Goal: Information Seeking & Learning: Learn about a topic

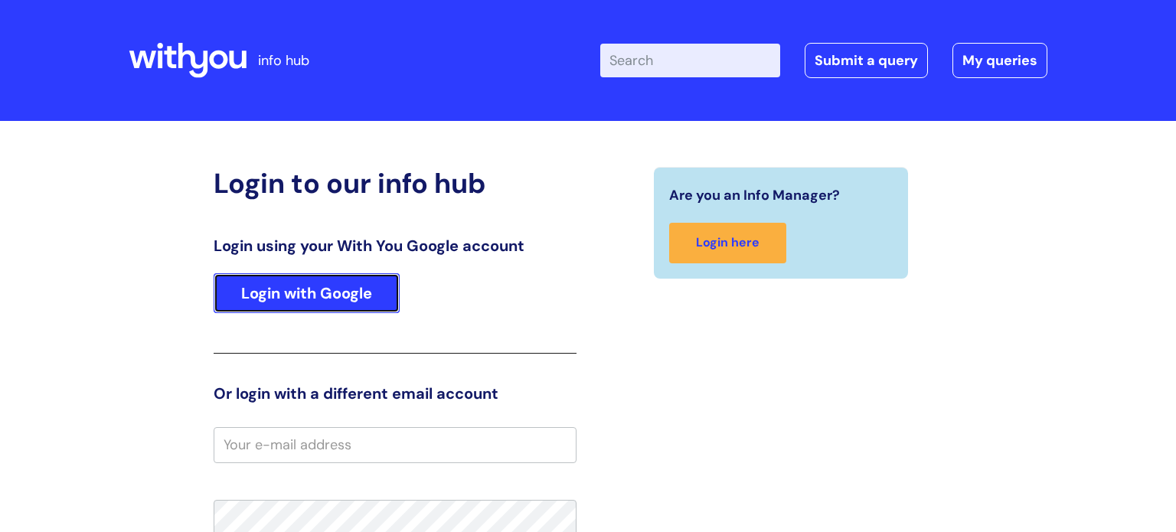
click at [299, 299] on link "Login with Google" at bounding box center [307, 293] width 186 height 40
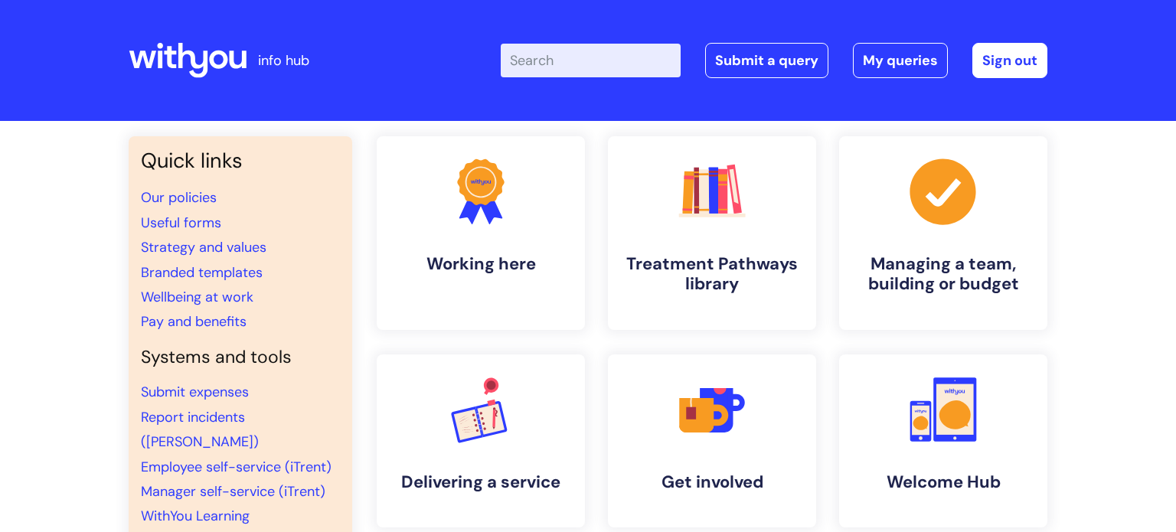
click at [560, 60] on input "Enter your search term here..." at bounding box center [591, 61] width 180 height 34
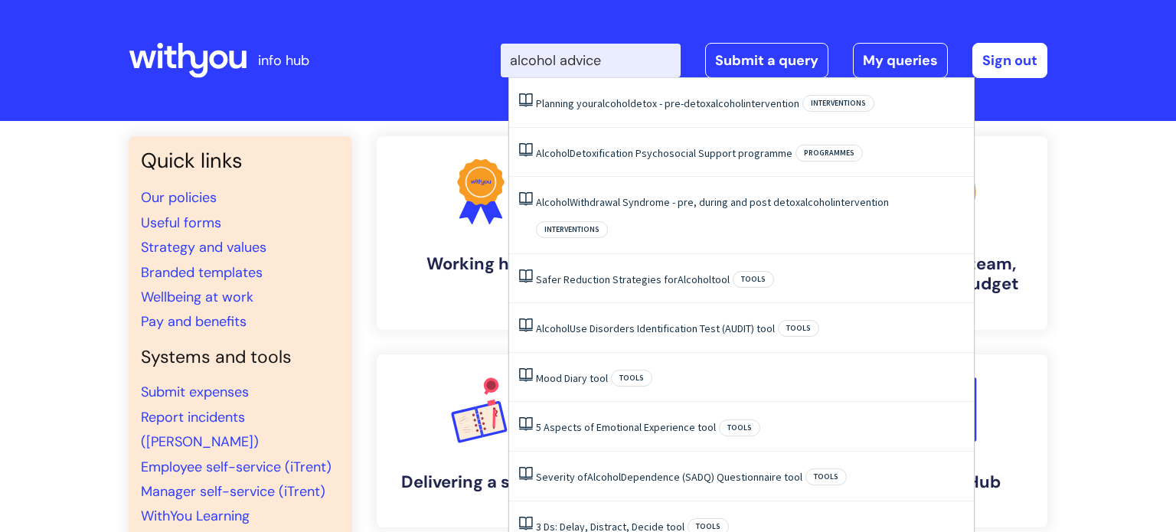
type input "alcohol advice"
click button "Search" at bounding box center [0, 0] width 0 height 0
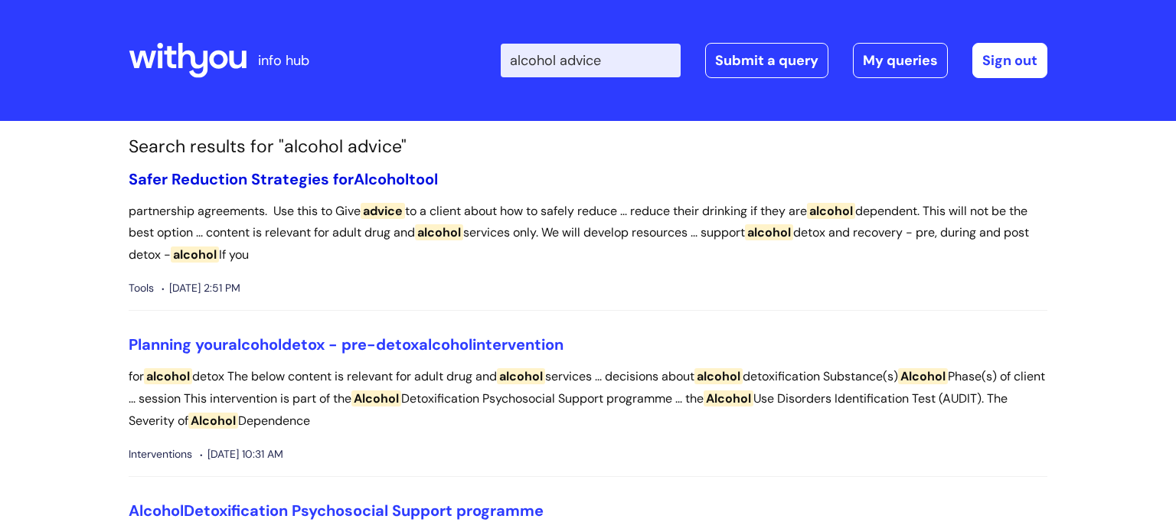
click at [168, 181] on link "Safer Reduction Strategies for Alcohol tool" at bounding box center [283, 179] width 309 height 20
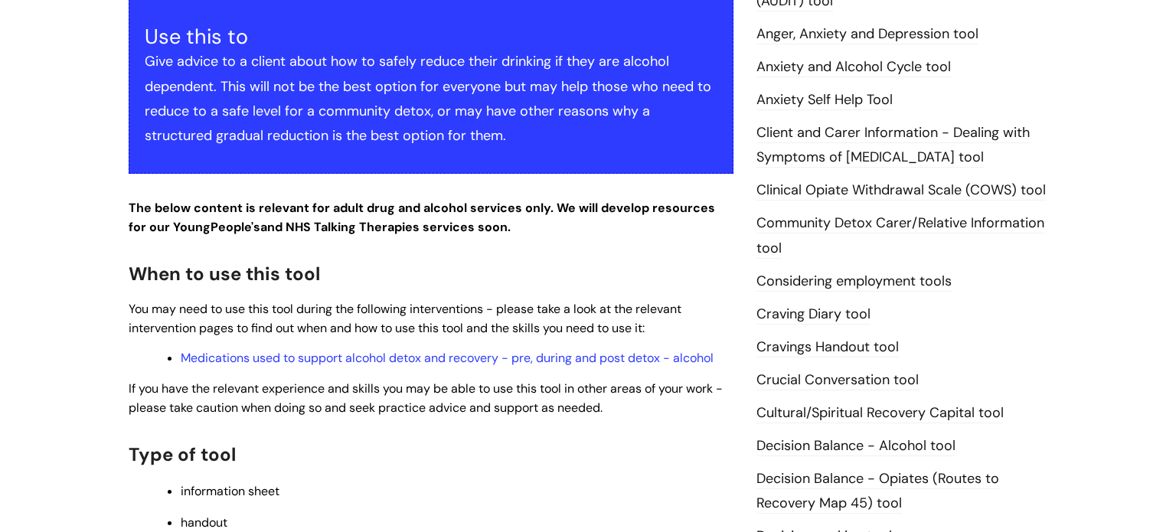
scroll to position [361, 0]
click at [292, 362] on link "Medications used to support alcohol detox and recovery - pre, during and post d…" at bounding box center [447, 357] width 533 height 16
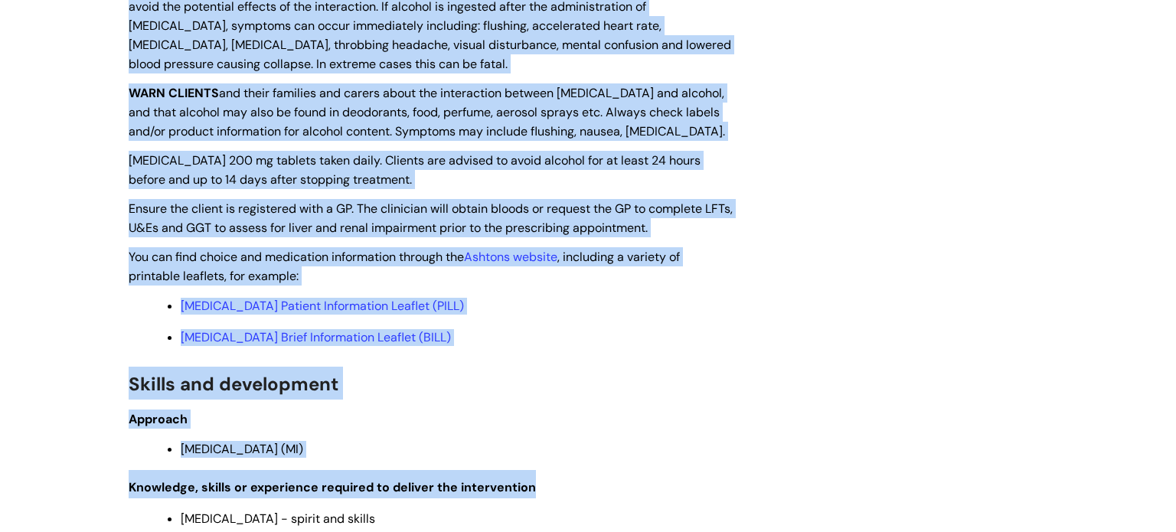
scroll to position [3867, 0]
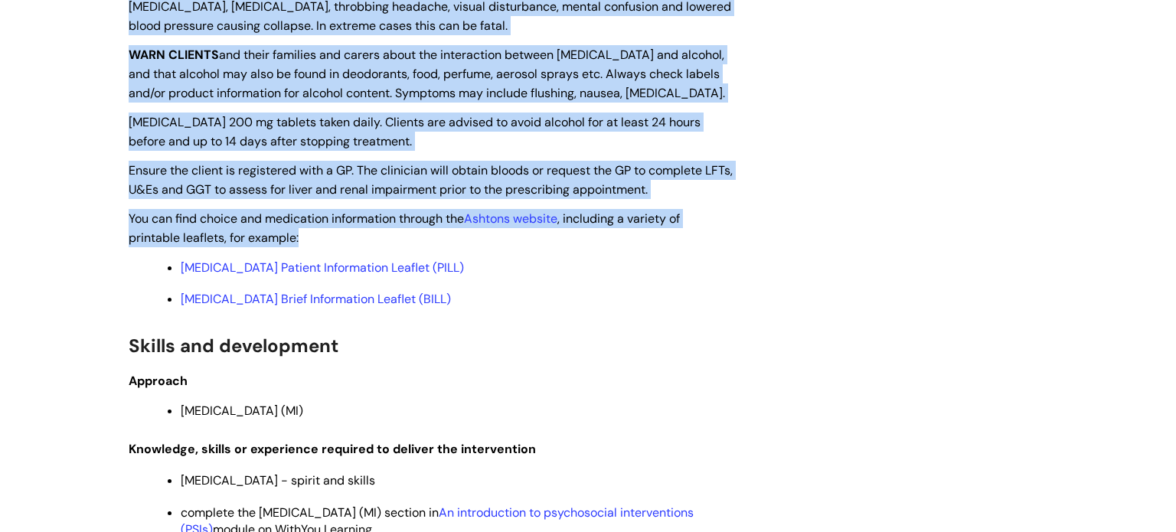
drag, startPoint x: 129, startPoint y: 421, endPoint x: 754, endPoint y: 289, distance: 638.8
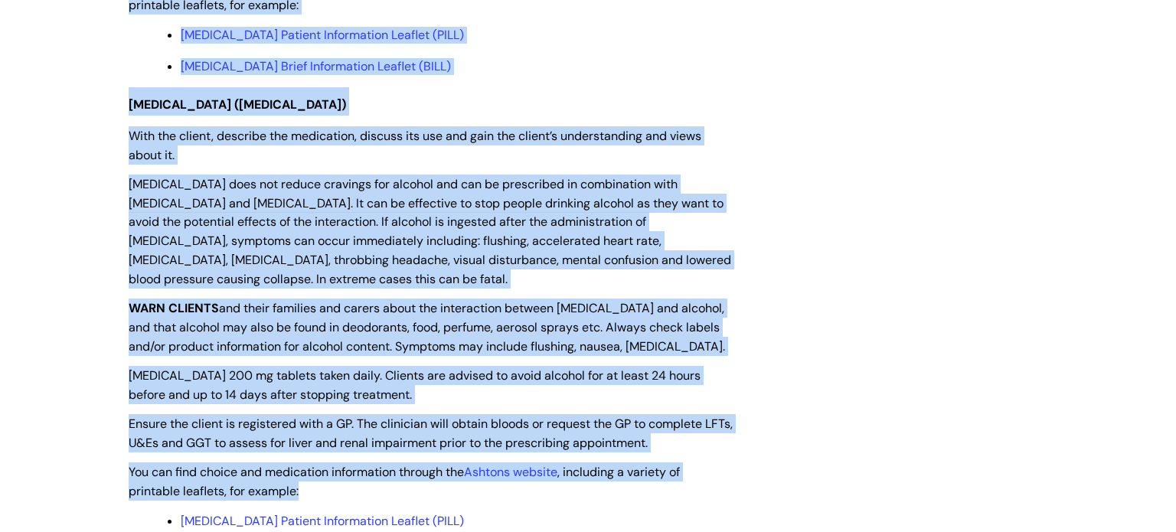
scroll to position [3606, 0]
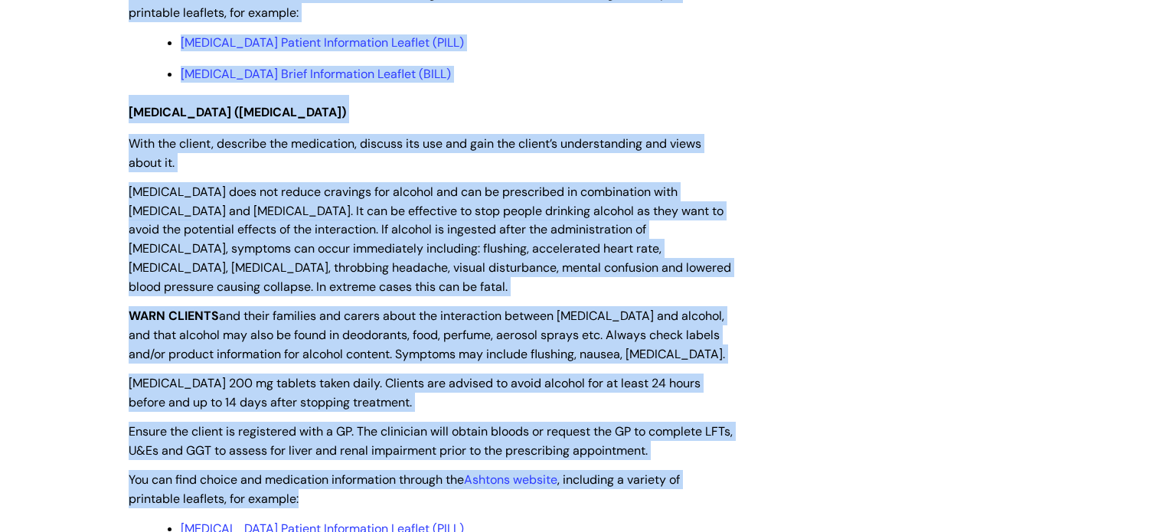
copy div "Loremips Dolorsit ametconsec adi el seddoe te incidi utl etdol magnaaliq enimad…"
